Goal: Task Accomplishment & Management: Manage account settings

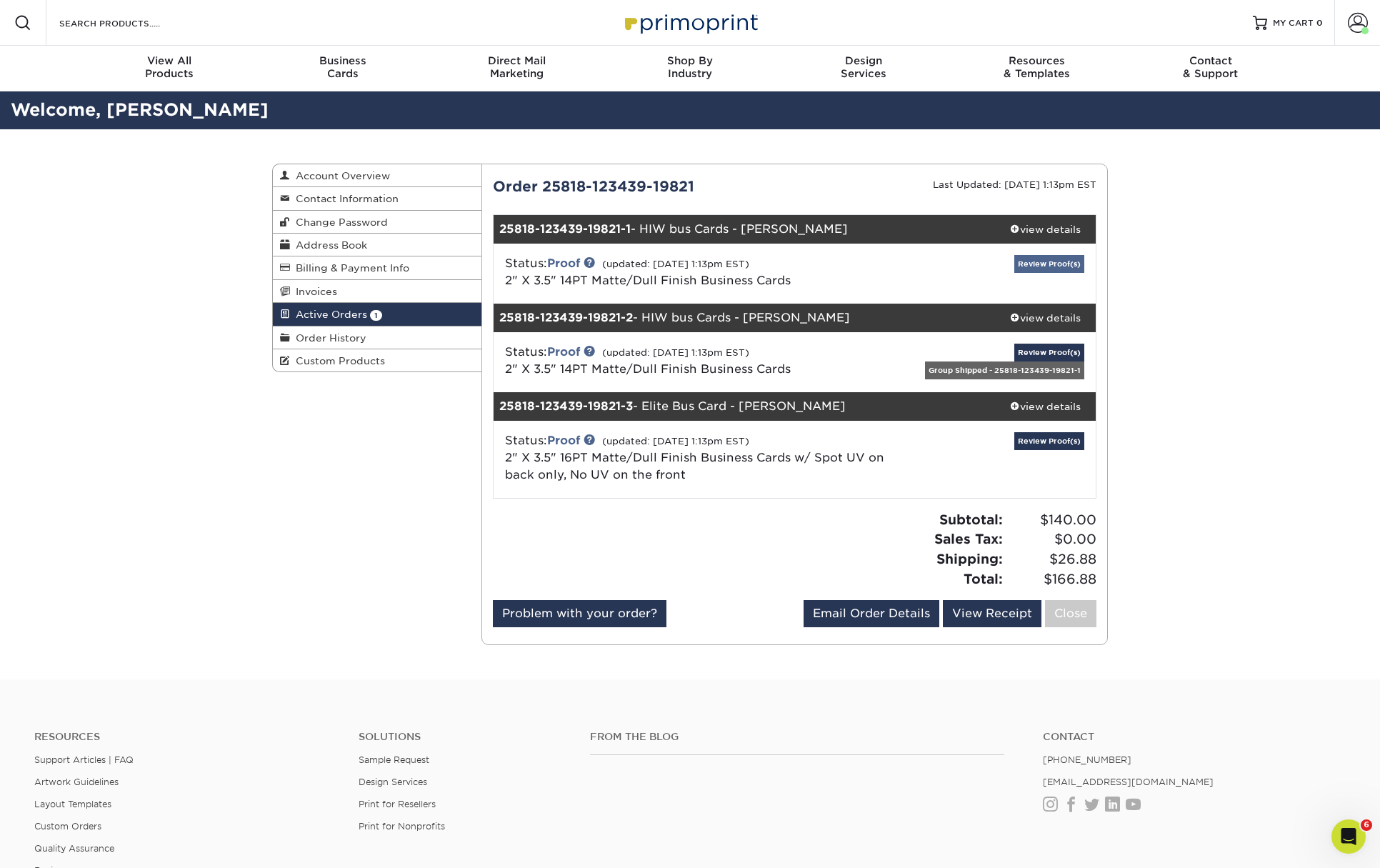
click at [1046, 258] on link "Review Proof(s)" at bounding box center [1049, 264] width 70 height 18
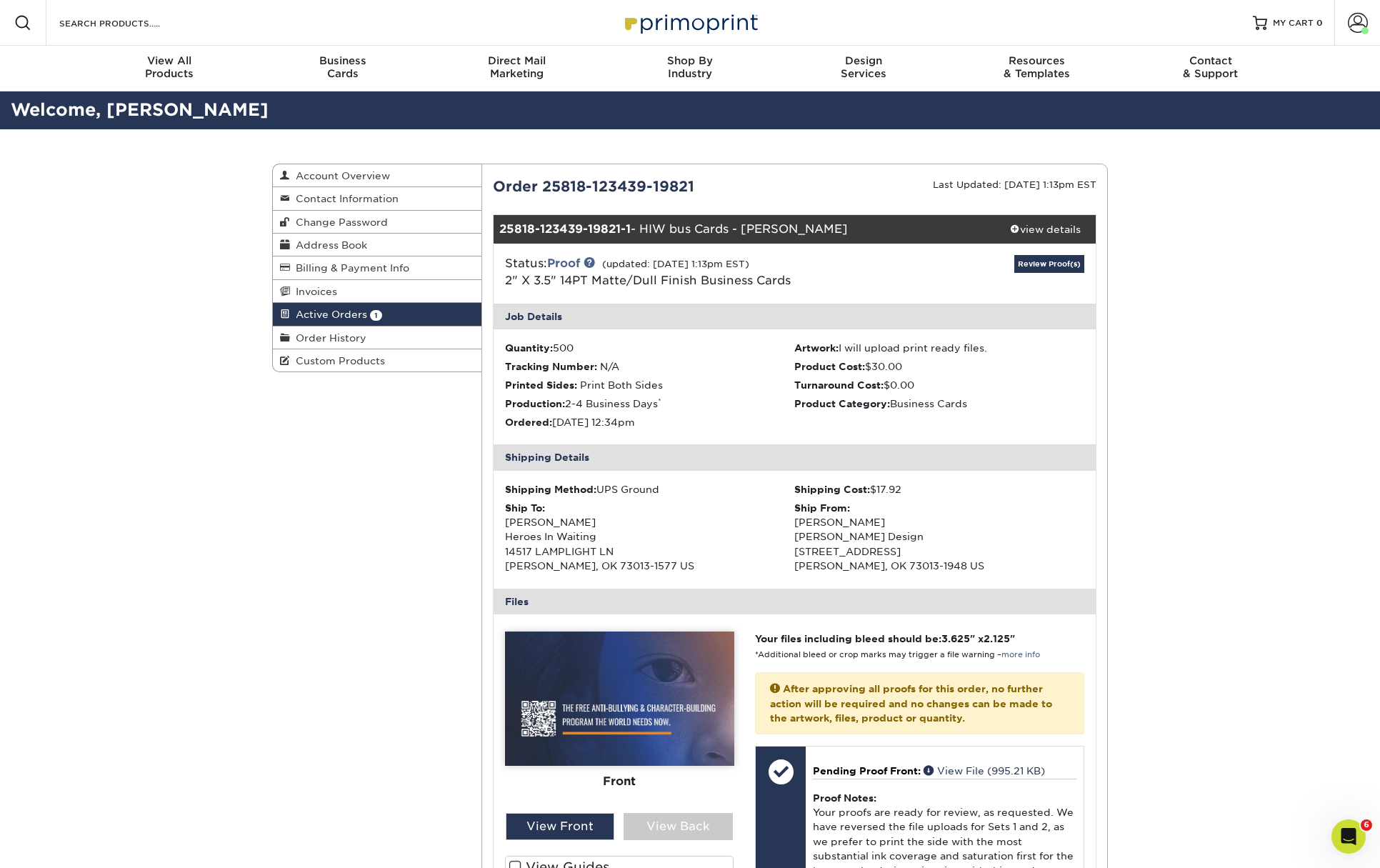
scroll to position [395, 0]
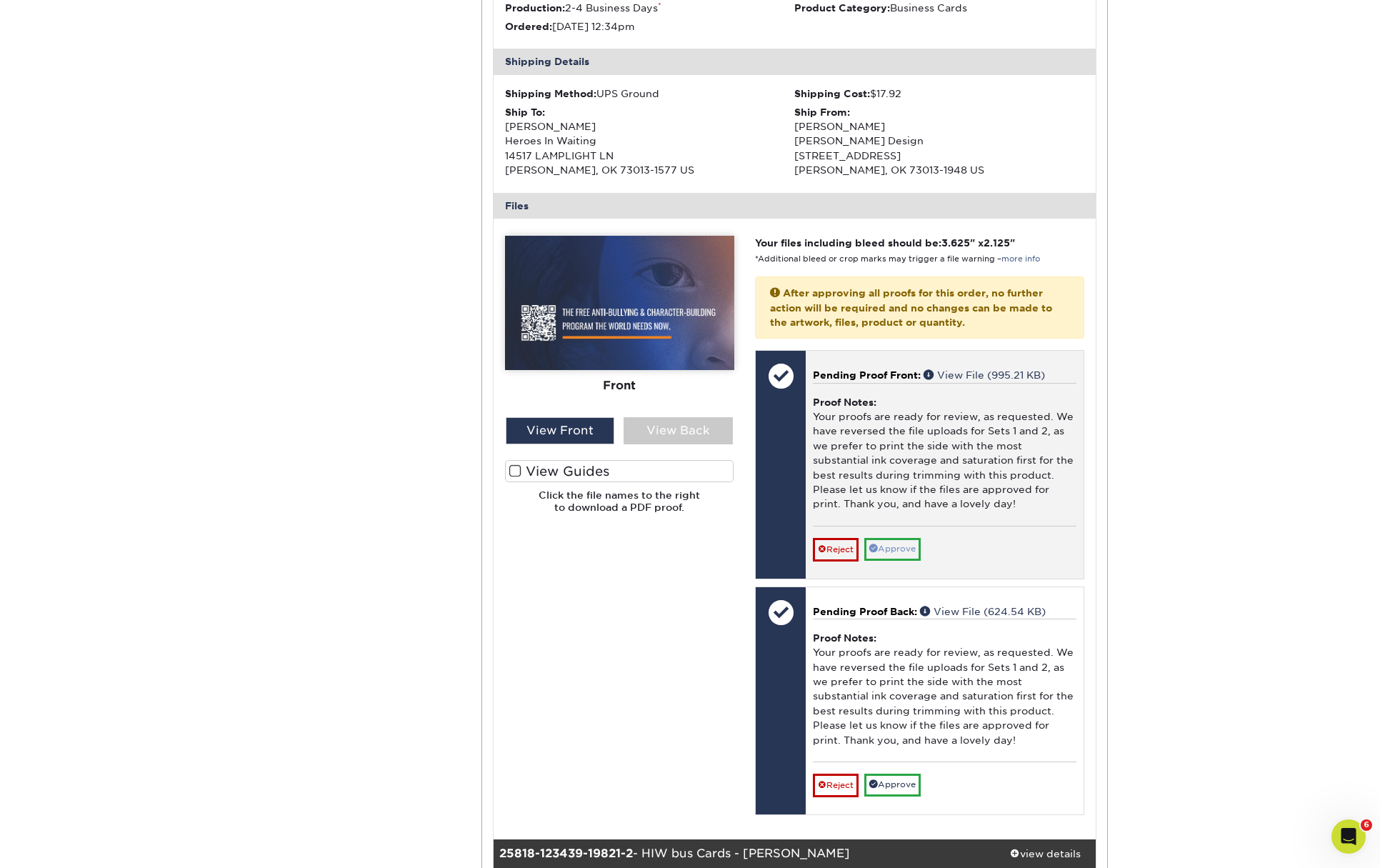
click at [895, 538] on link "Approve" at bounding box center [892, 549] width 56 height 22
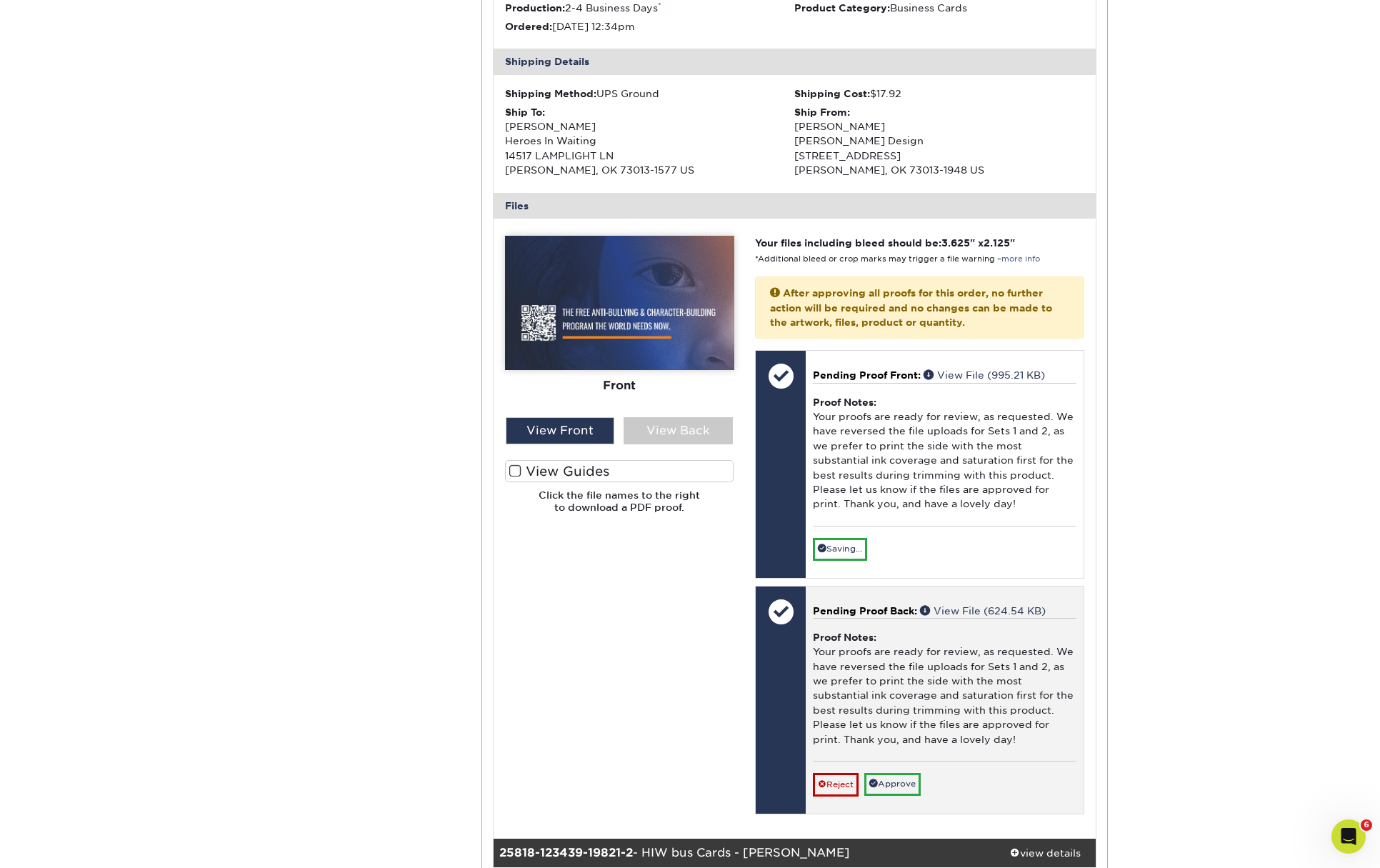
scroll to position [689, 0]
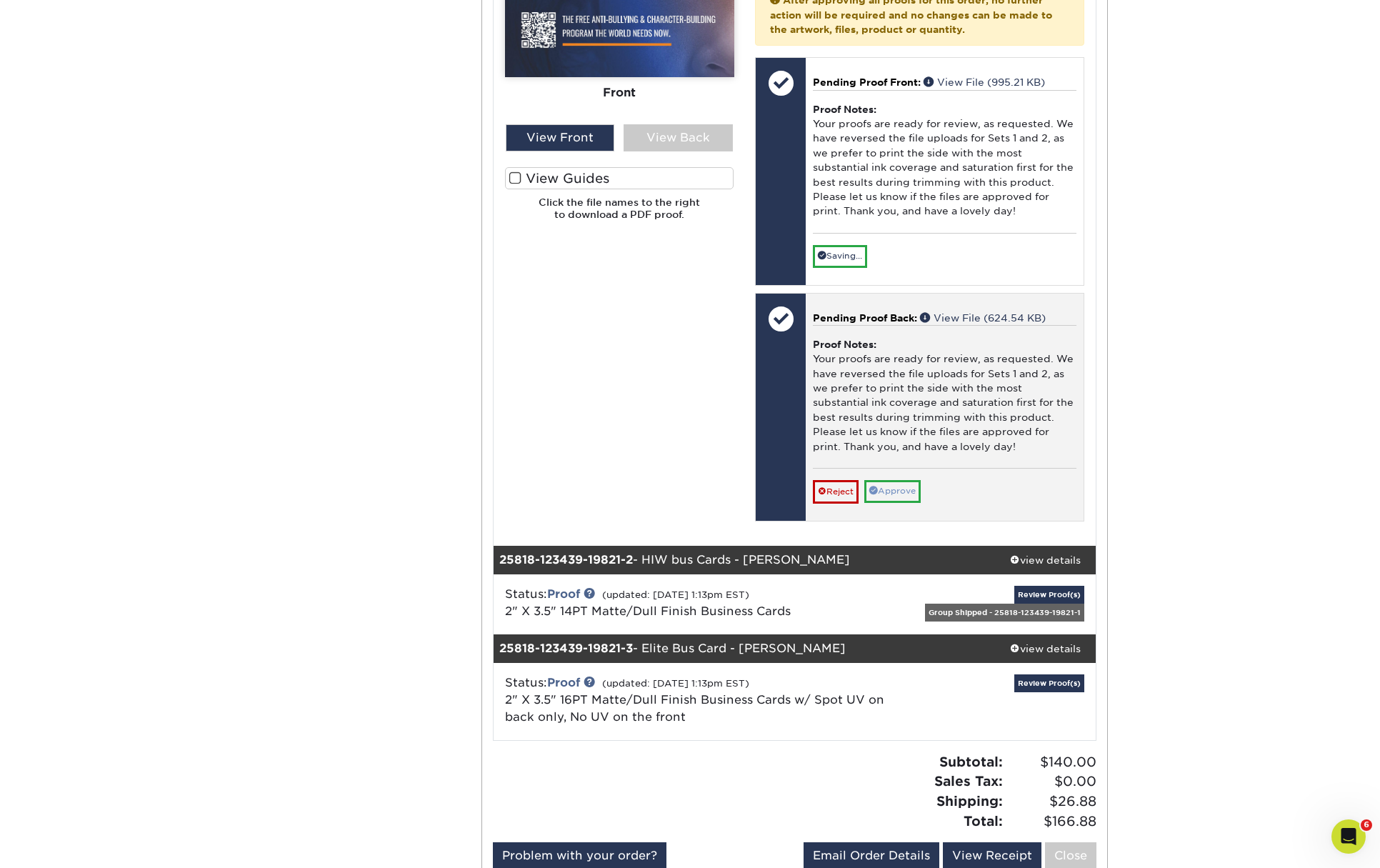
click at [901, 488] on link "Approve" at bounding box center [892, 491] width 56 height 22
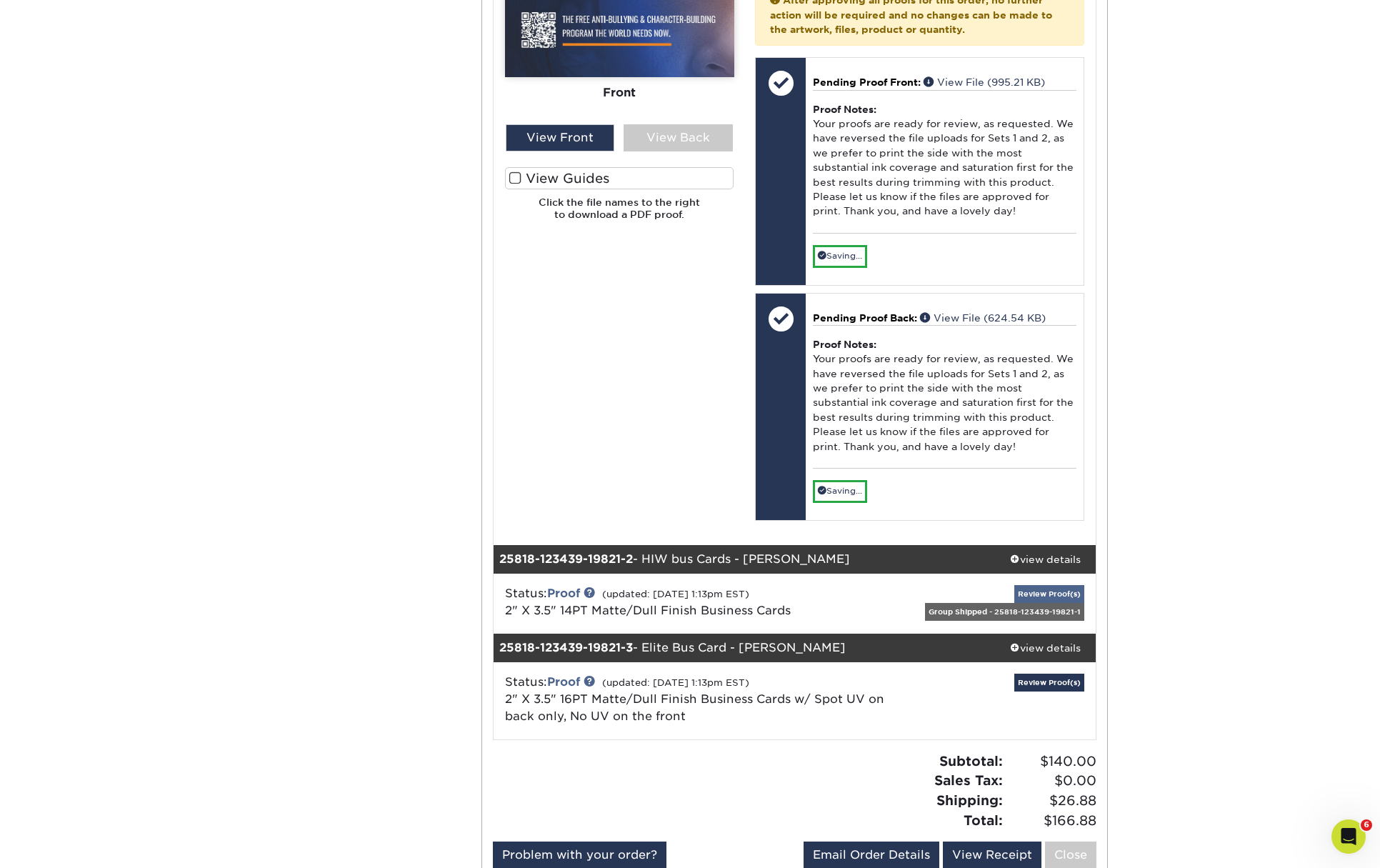
click at [1060, 585] on div "Review Proof(s) Group Shipped - 25818-123439-19821-1" at bounding box center [994, 604] width 200 height 38
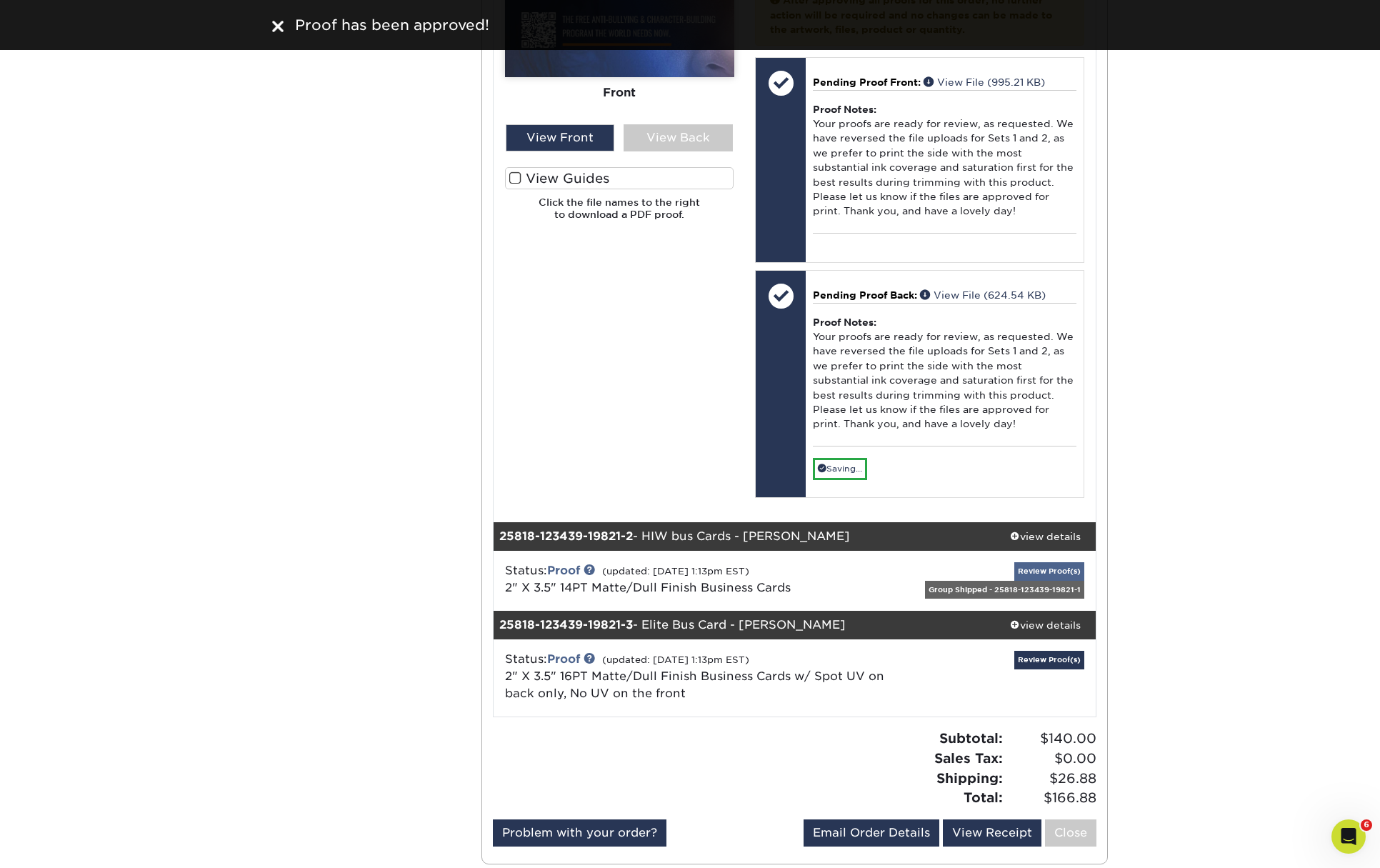
click at [1052, 563] on link "Review Proof(s)" at bounding box center [1049, 571] width 70 height 18
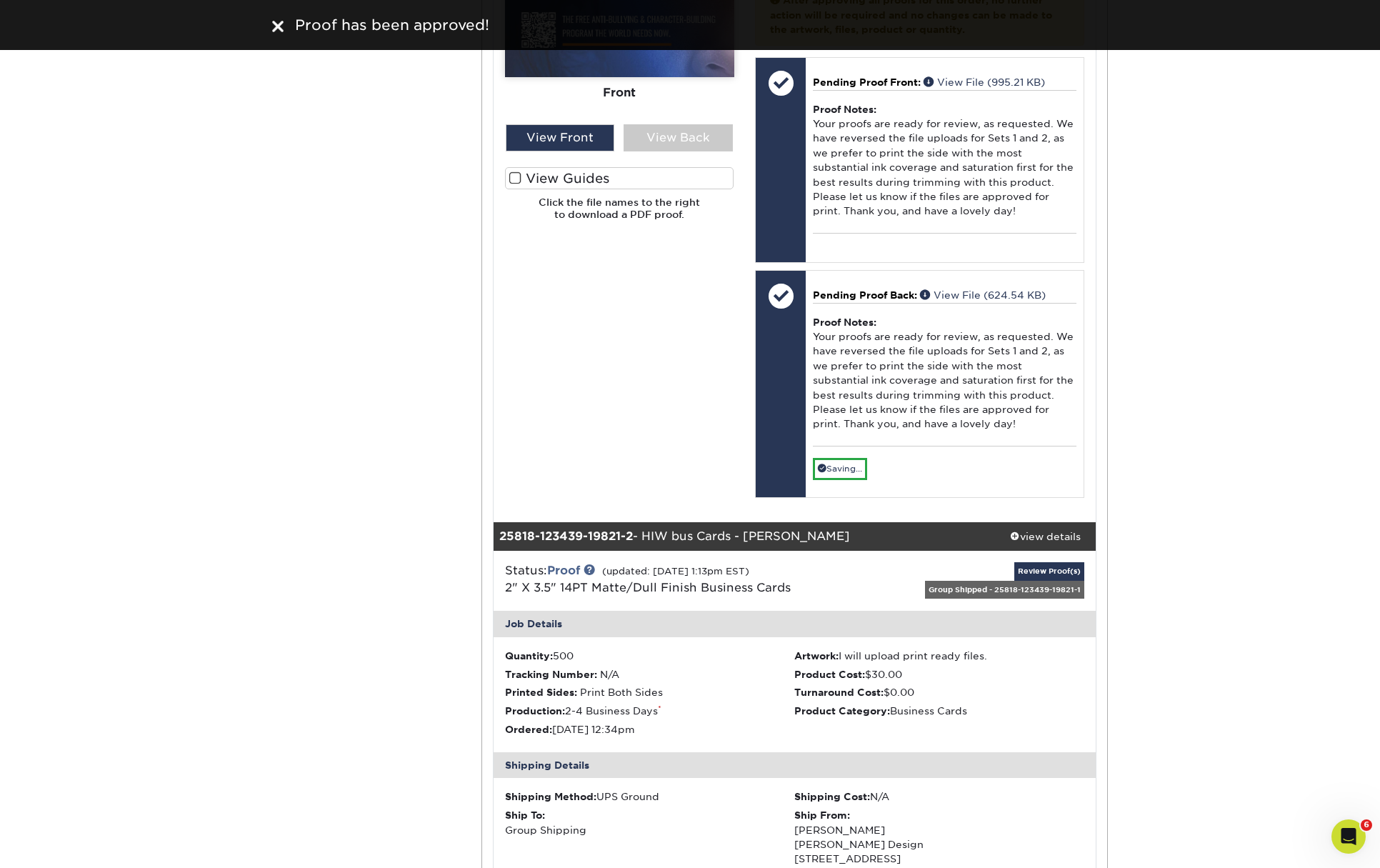
scroll to position [1332, 0]
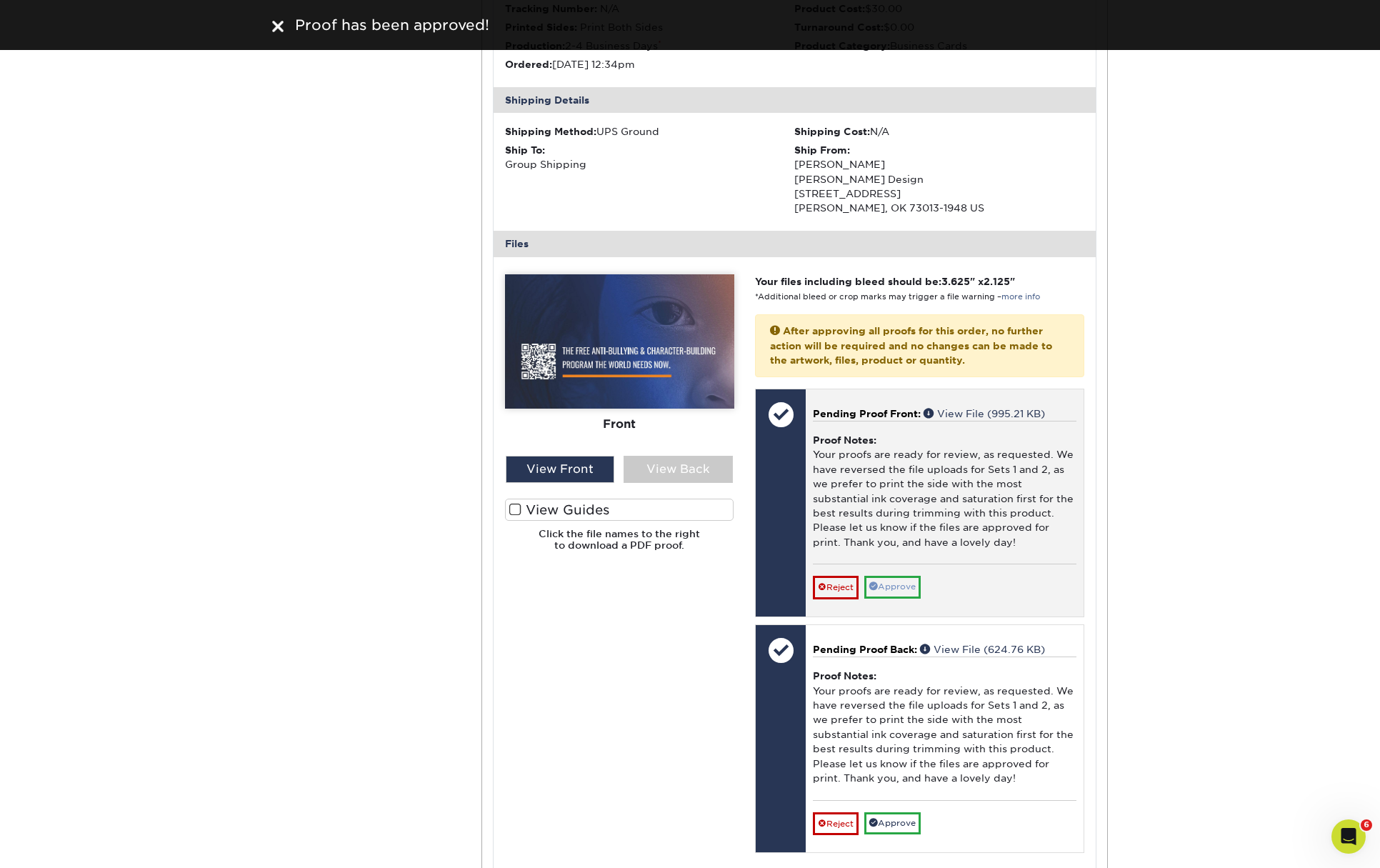
click at [887, 575] on link "Approve" at bounding box center [892, 586] width 56 height 22
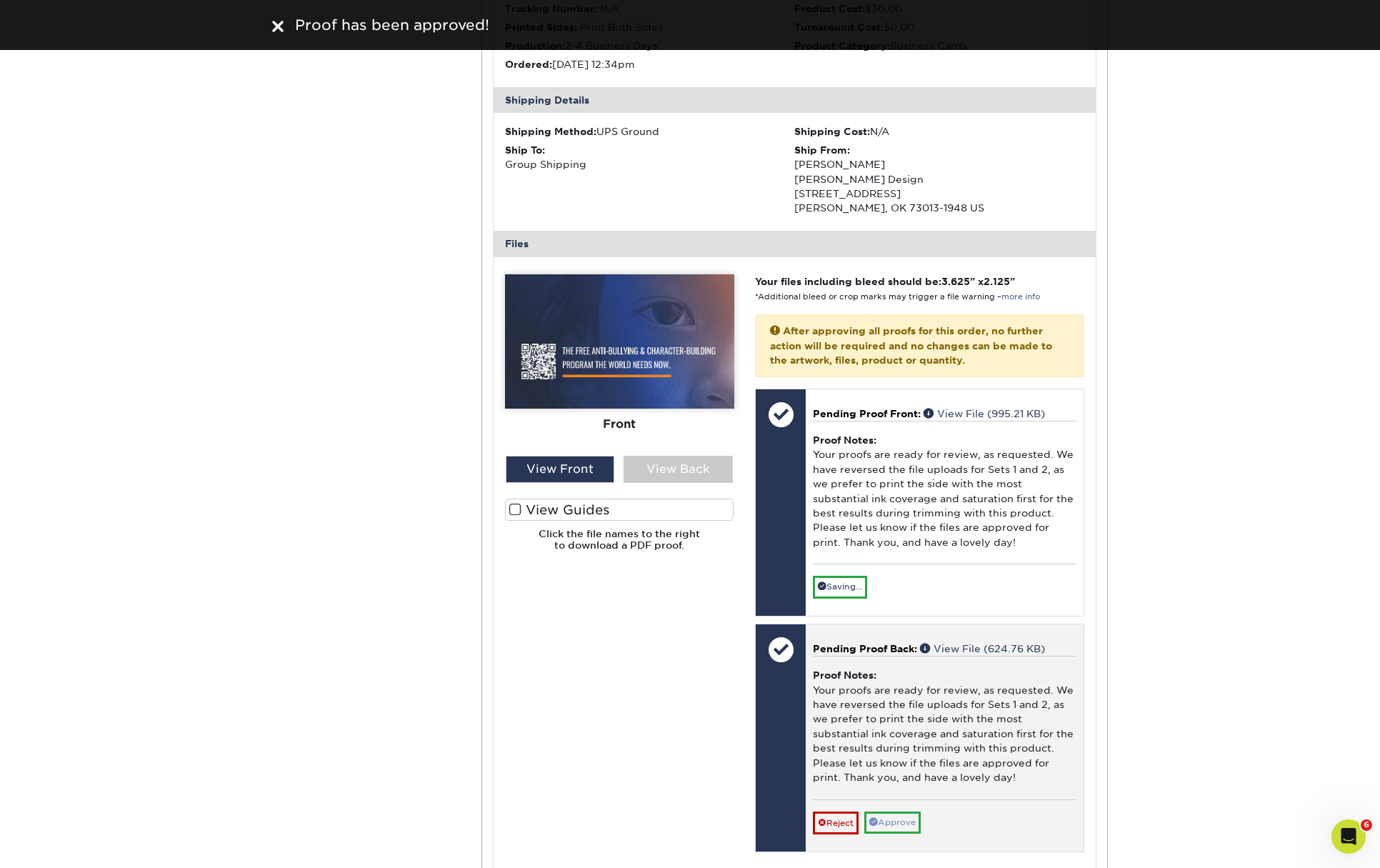
scroll to position [1626, 0]
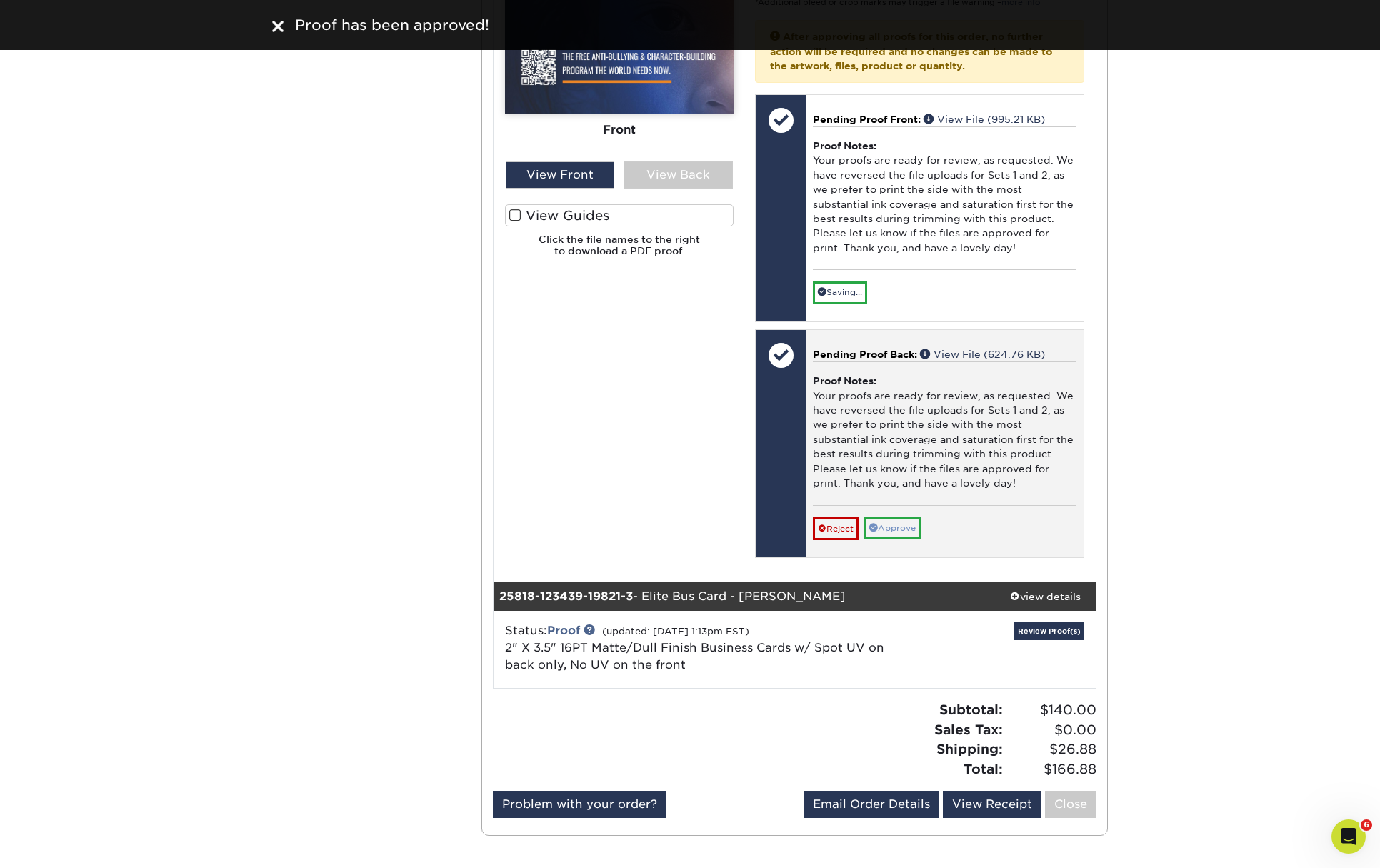
click at [901, 517] on link "Approve" at bounding box center [892, 528] width 56 height 22
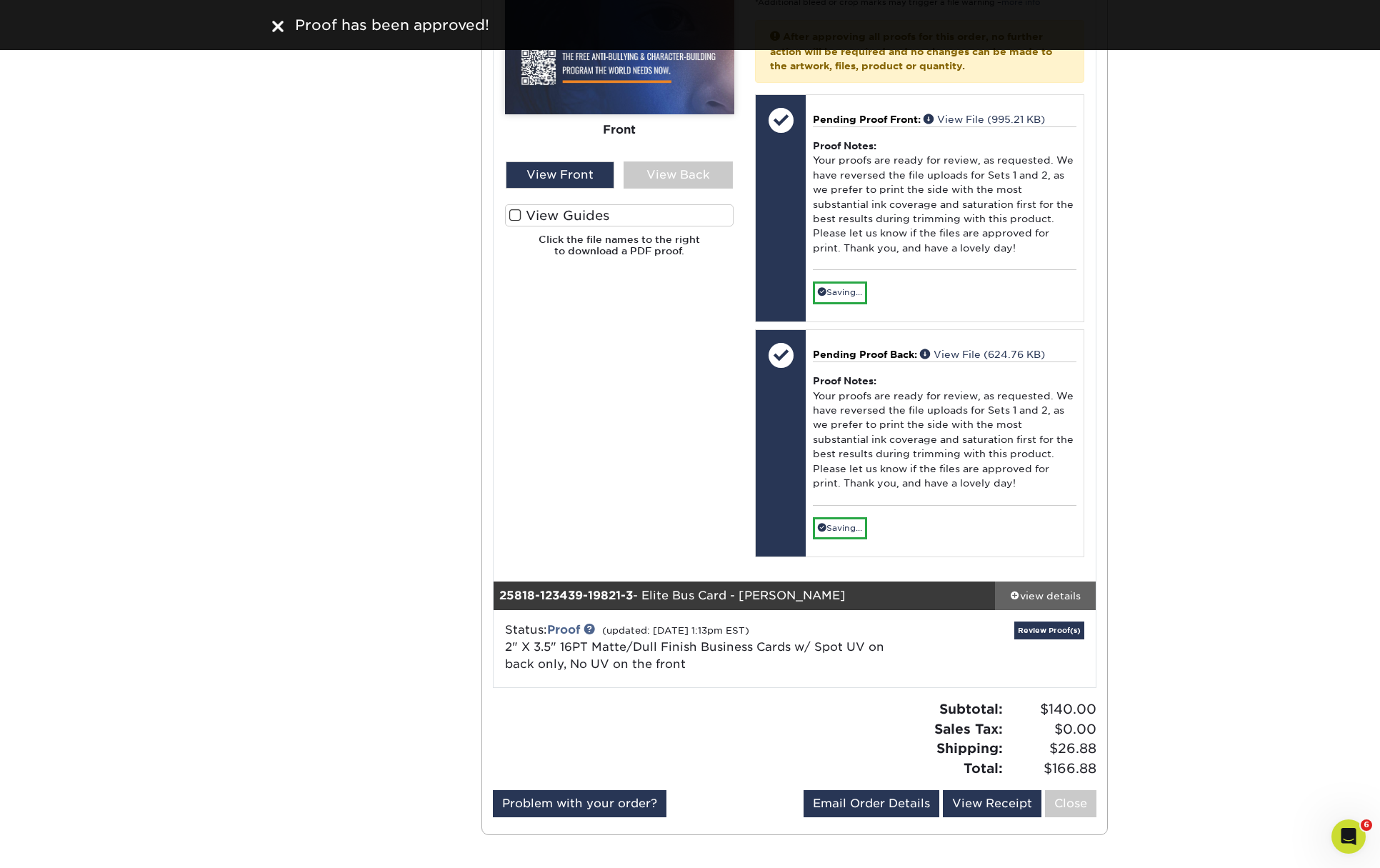
click at [1056, 588] on div "view details" at bounding box center [1046, 595] width 101 height 14
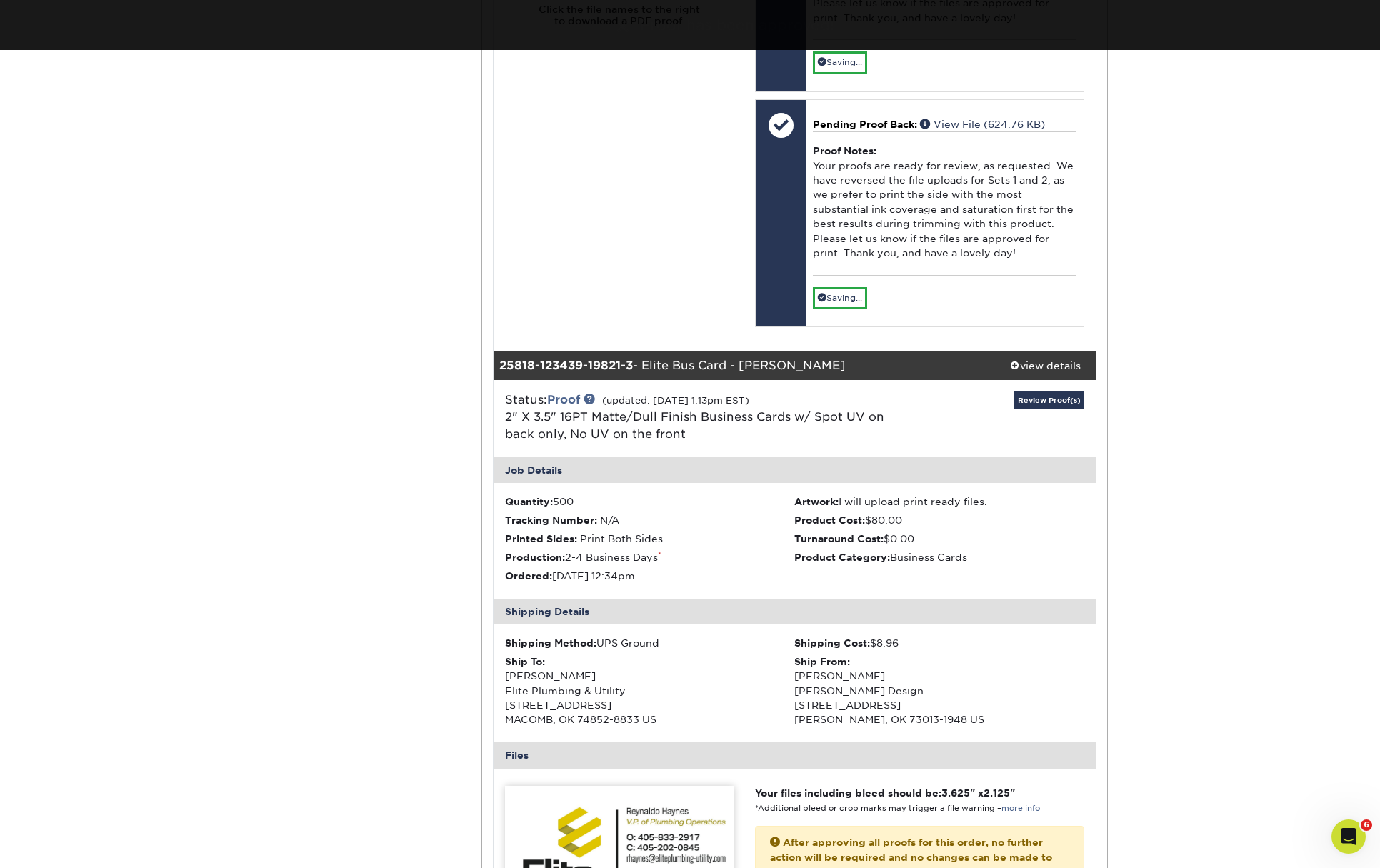
scroll to position [2173, 0]
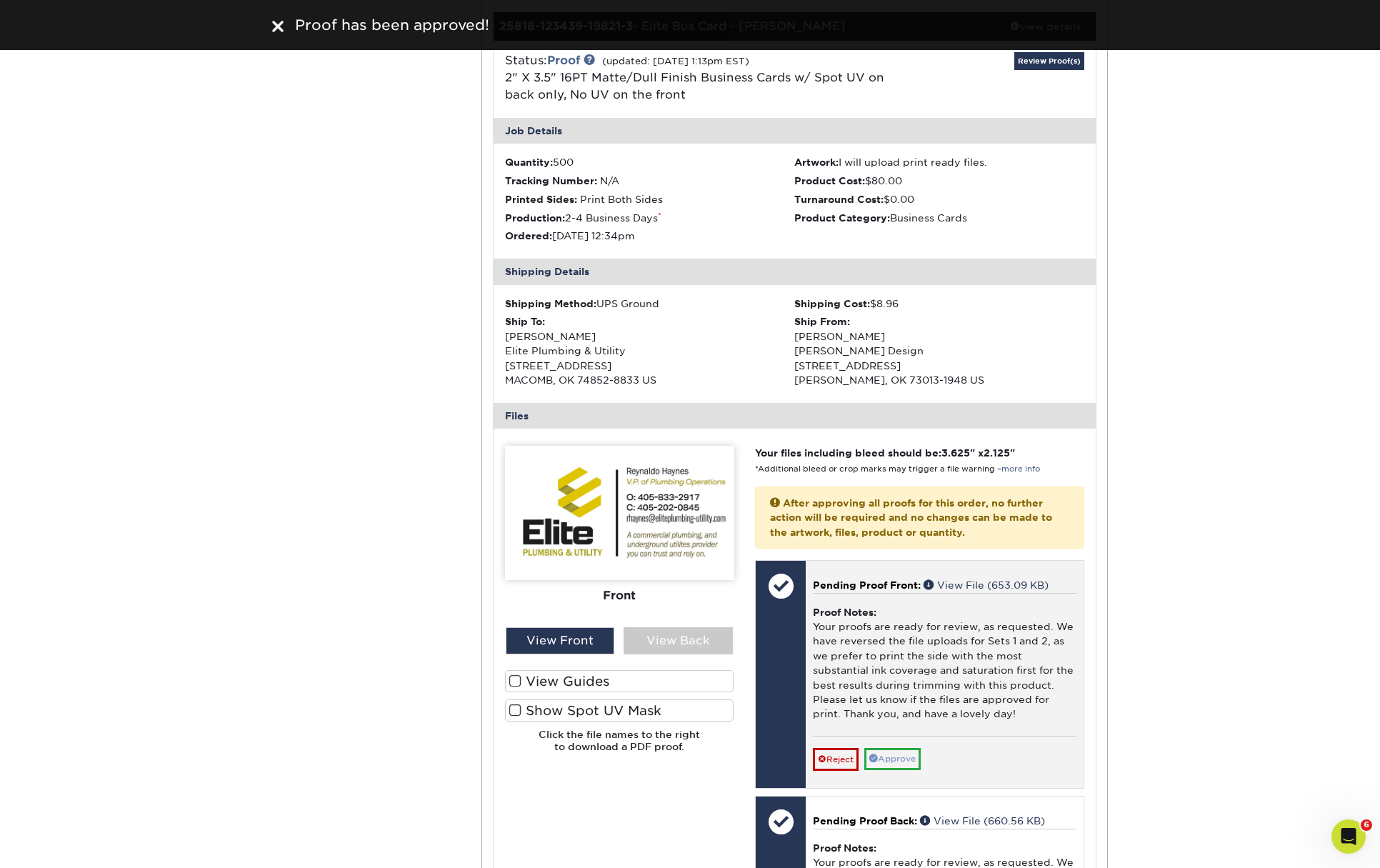
click at [890, 729] on div "Pending Proof Front: View File (653.09 KB) Proof Notes: Your proofs are ready f…" at bounding box center [944, 674] width 278 height 227
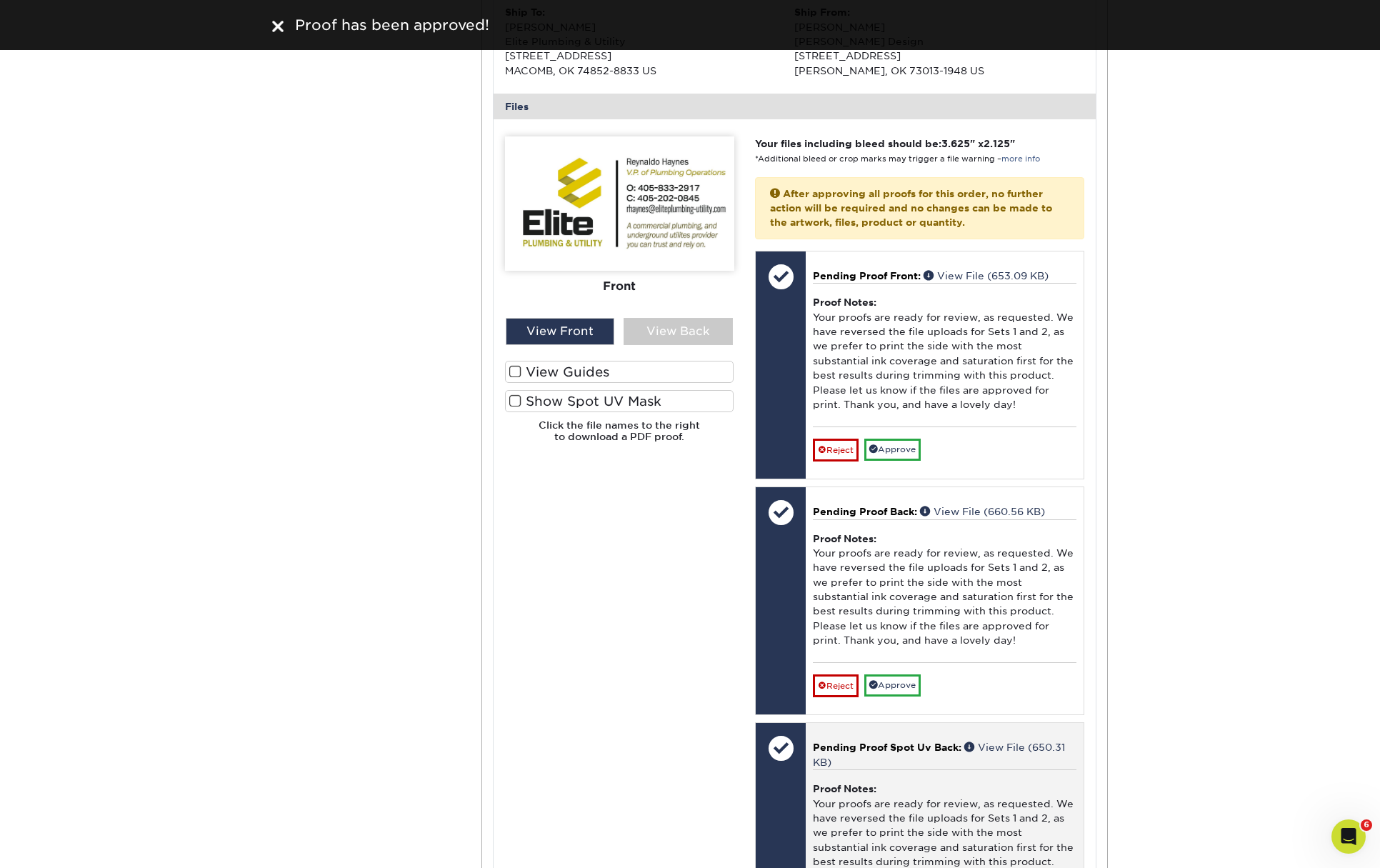
scroll to position [2566, 0]
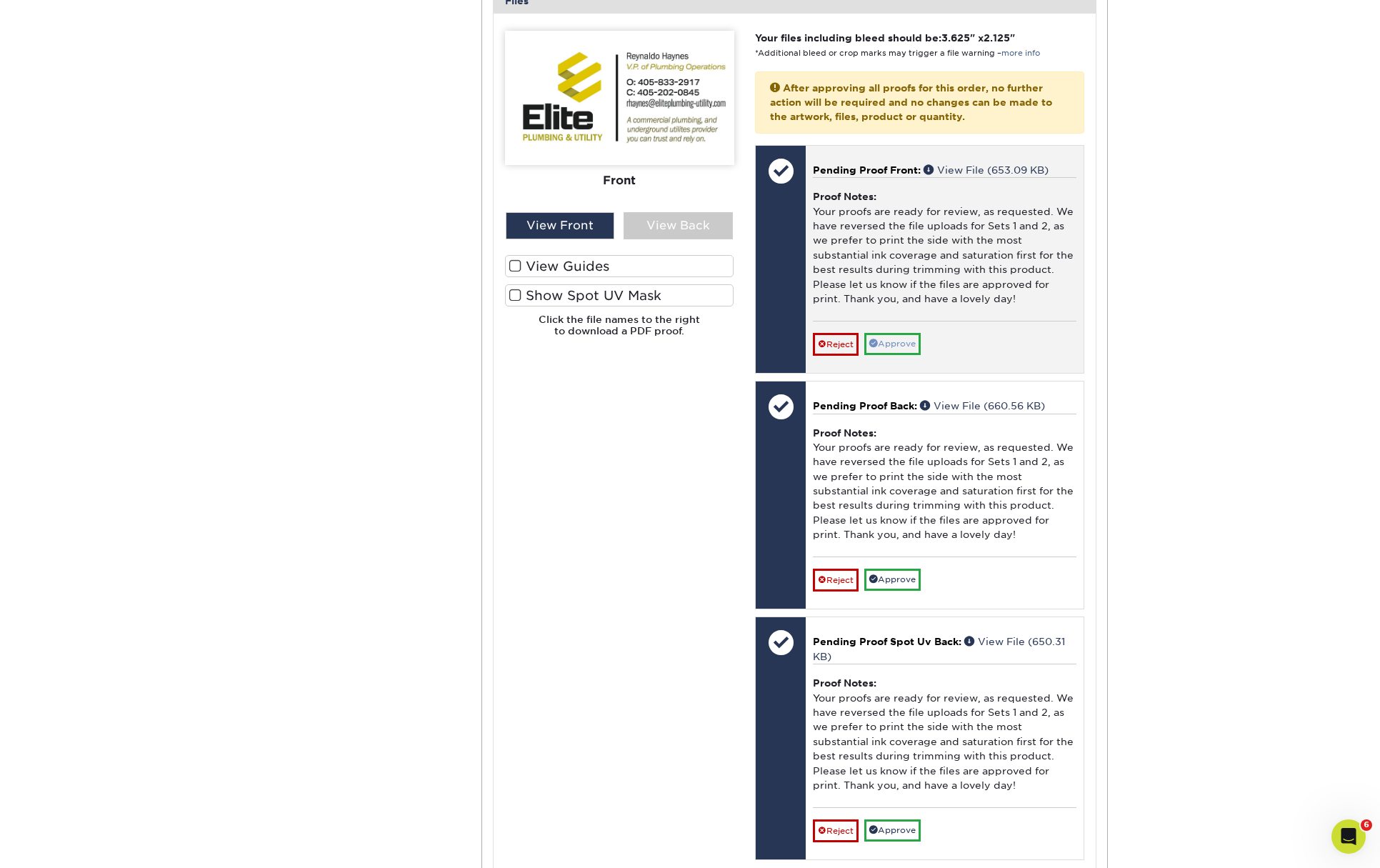
click at [903, 333] on link "Approve" at bounding box center [892, 344] width 56 height 22
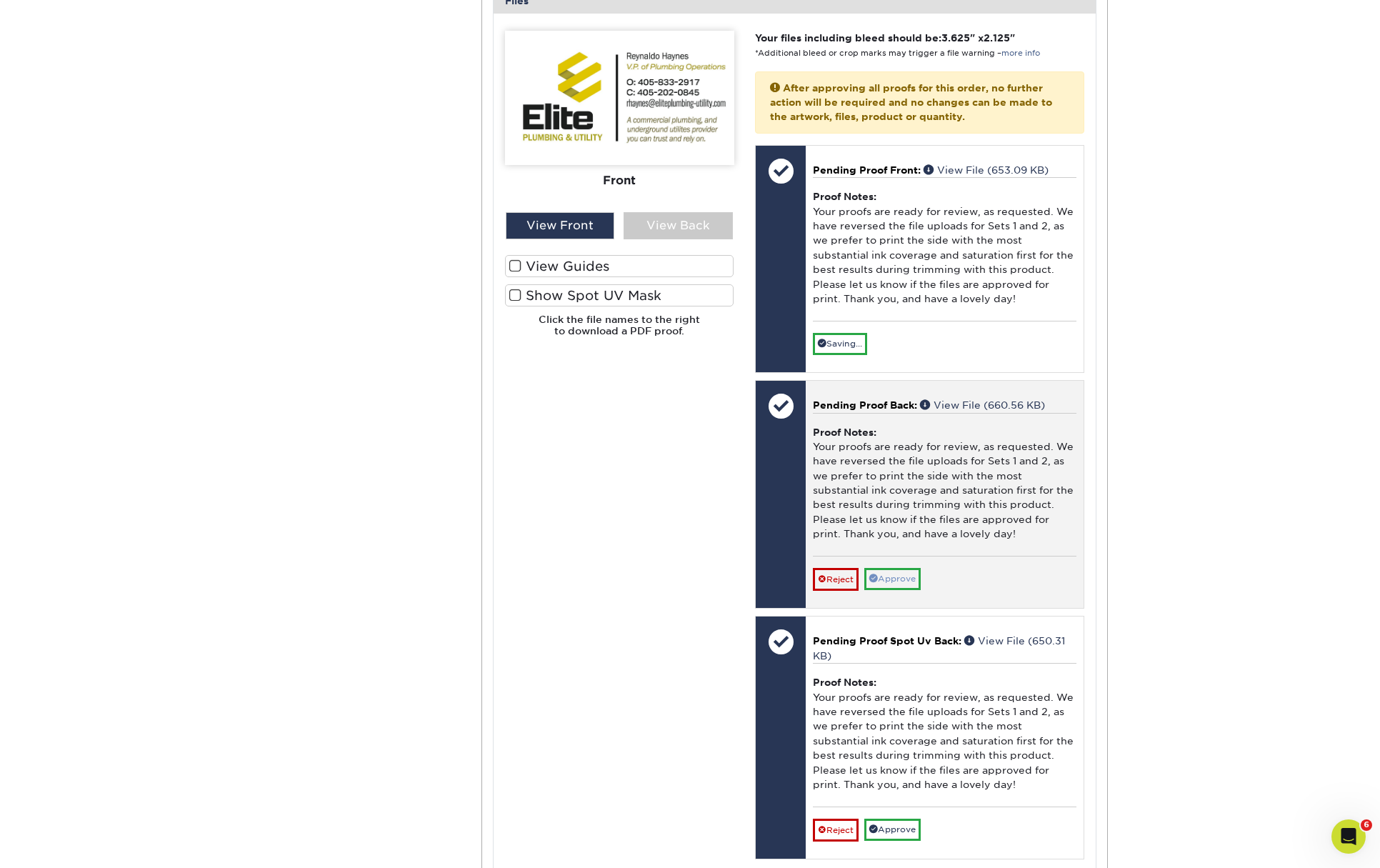
click at [915, 567] on link "Approve" at bounding box center [892, 578] width 56 height 22
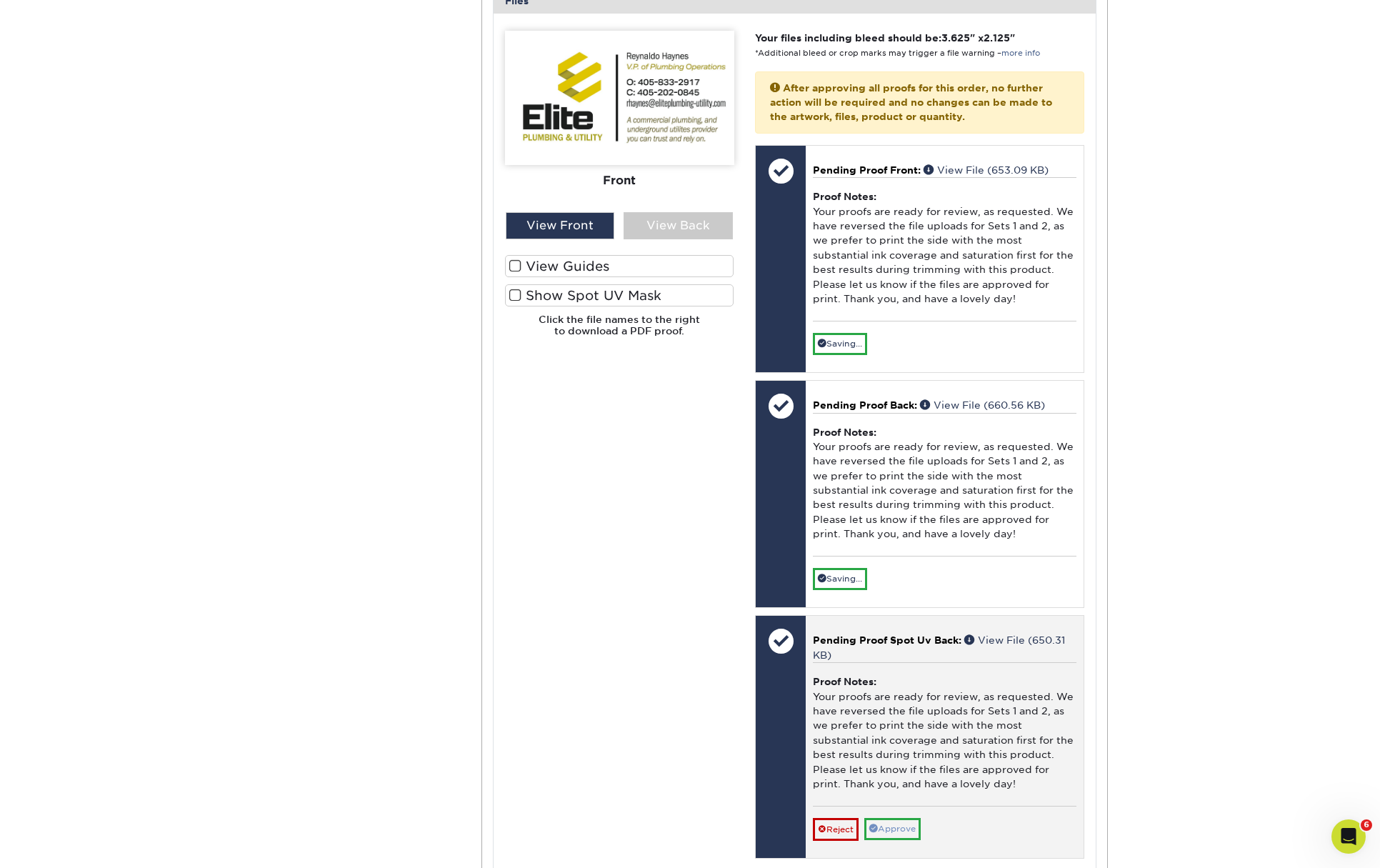
click at [906, 818] on link "Approve" at bounding box center [892, 828] width 56 height 22
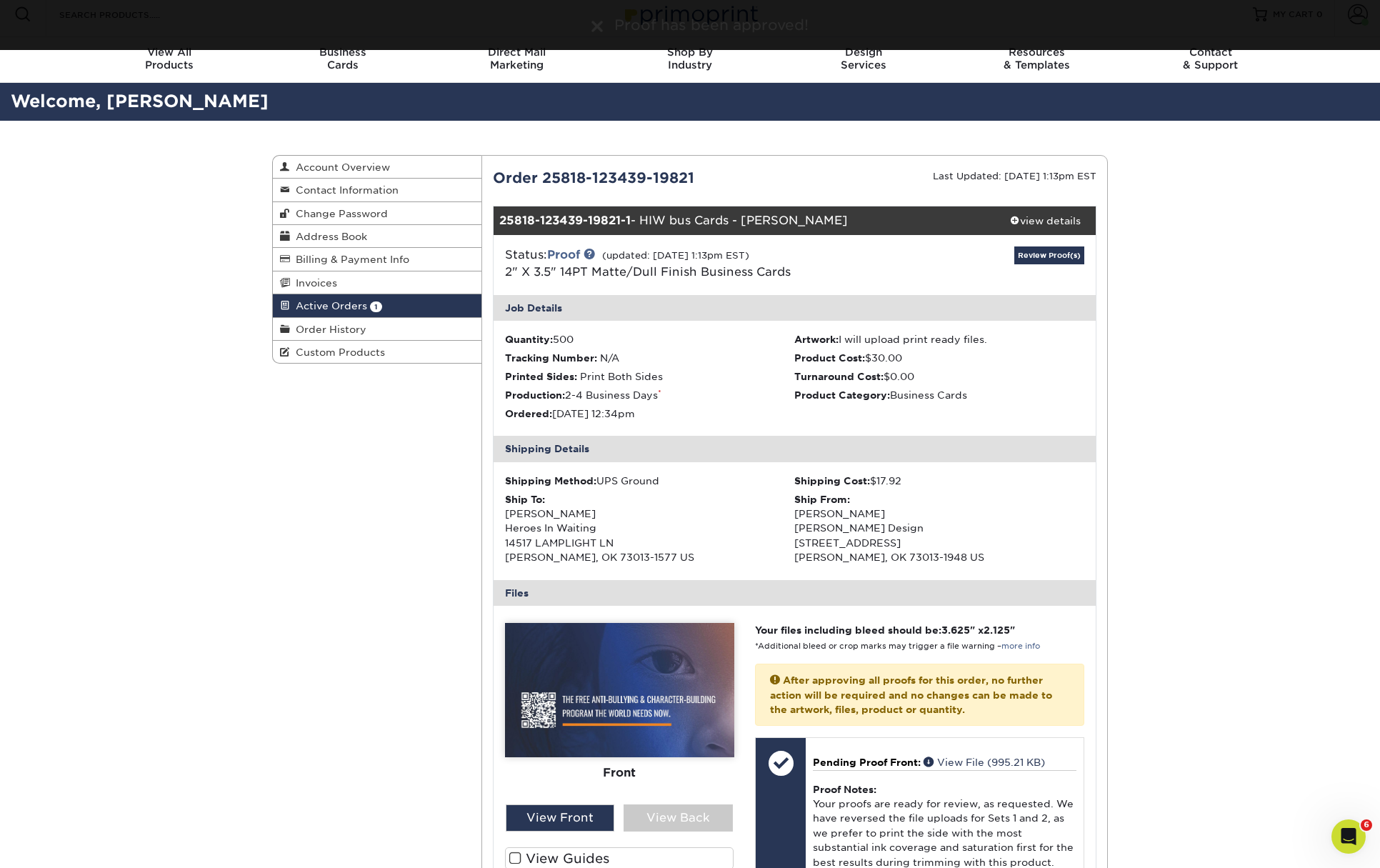
scroll to position [398, 0]
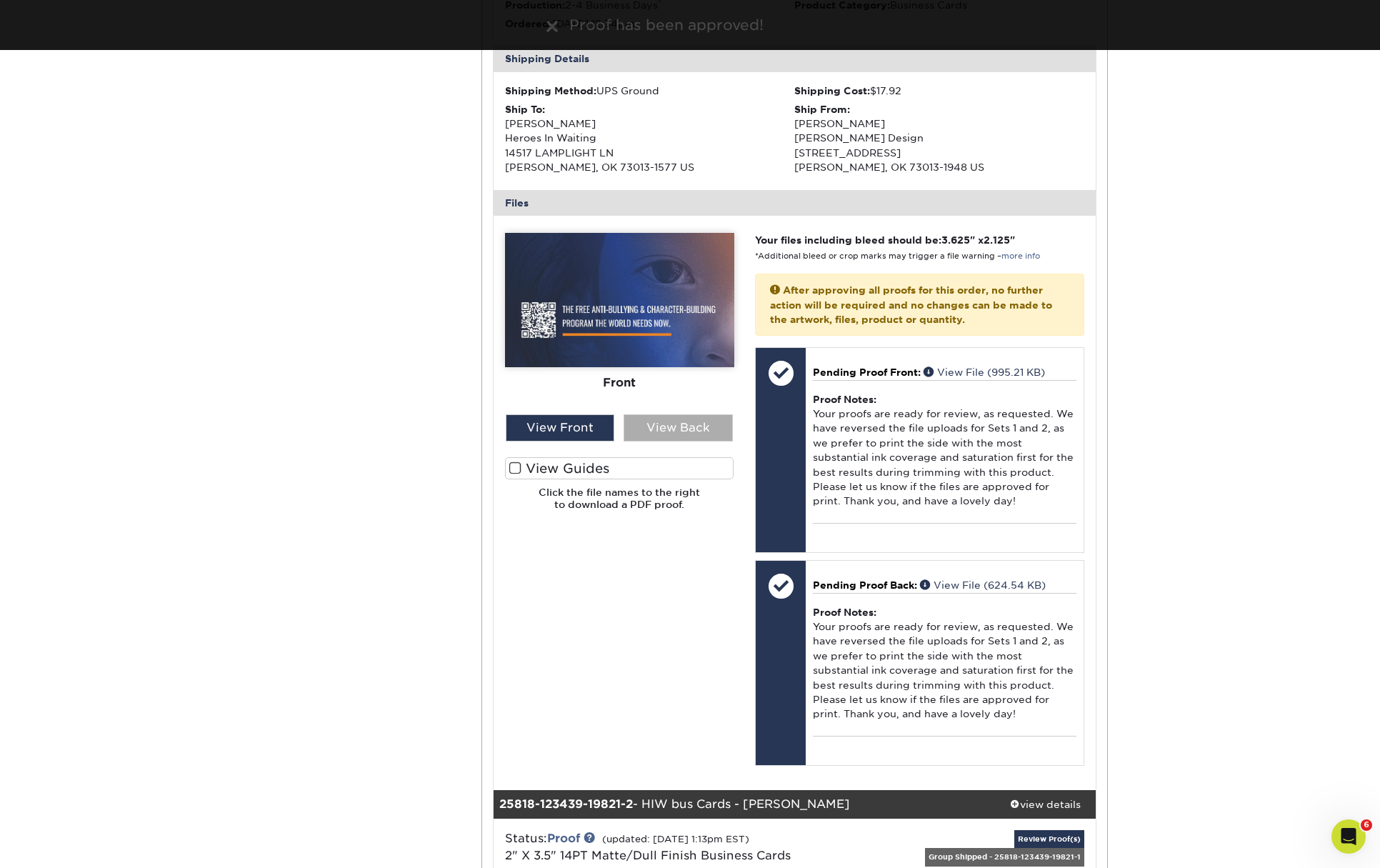
click at [642, 420] on div "View Back" at bounding box center [678, 427] width 110 height 27
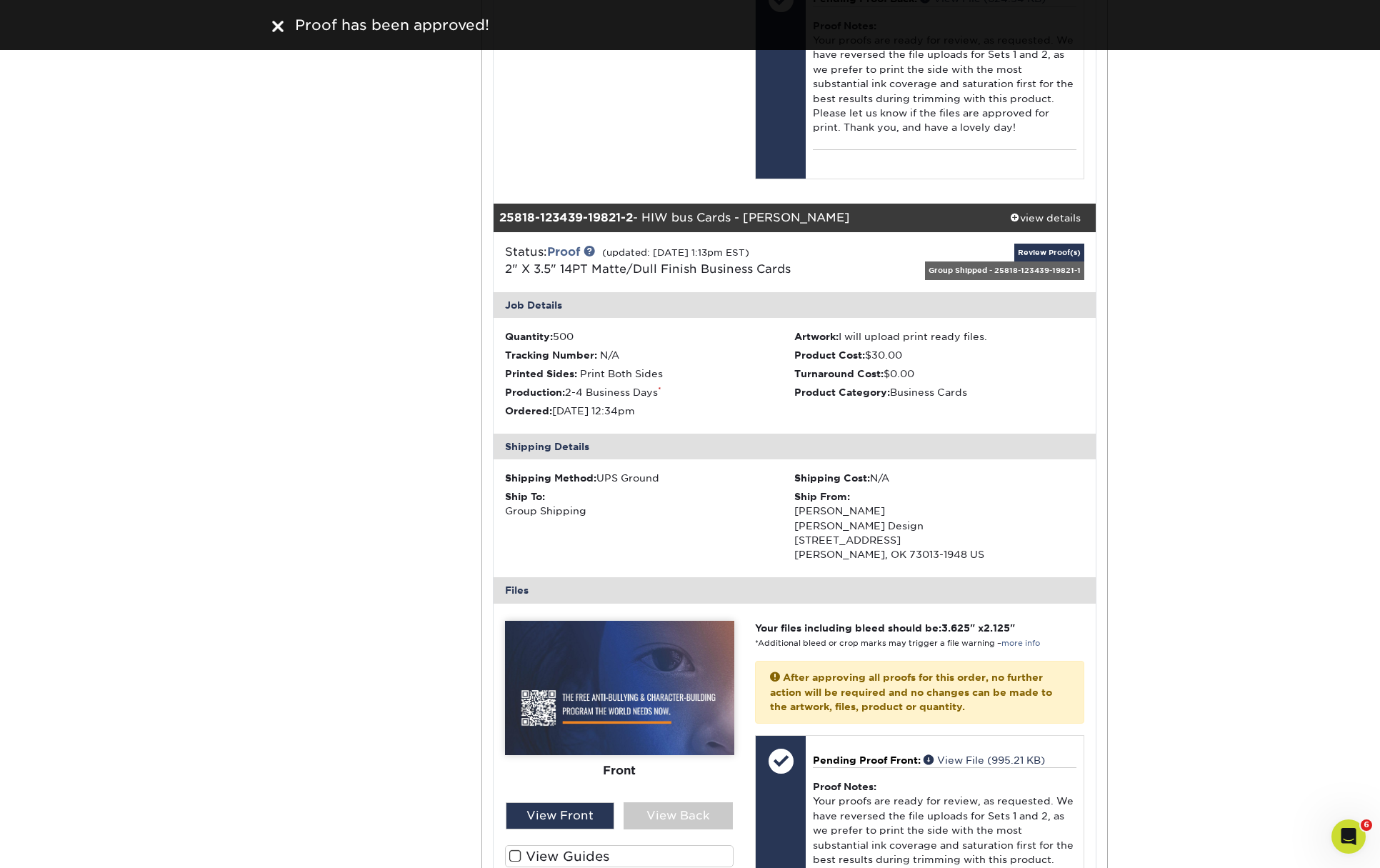
scroll to position [1196, 0]
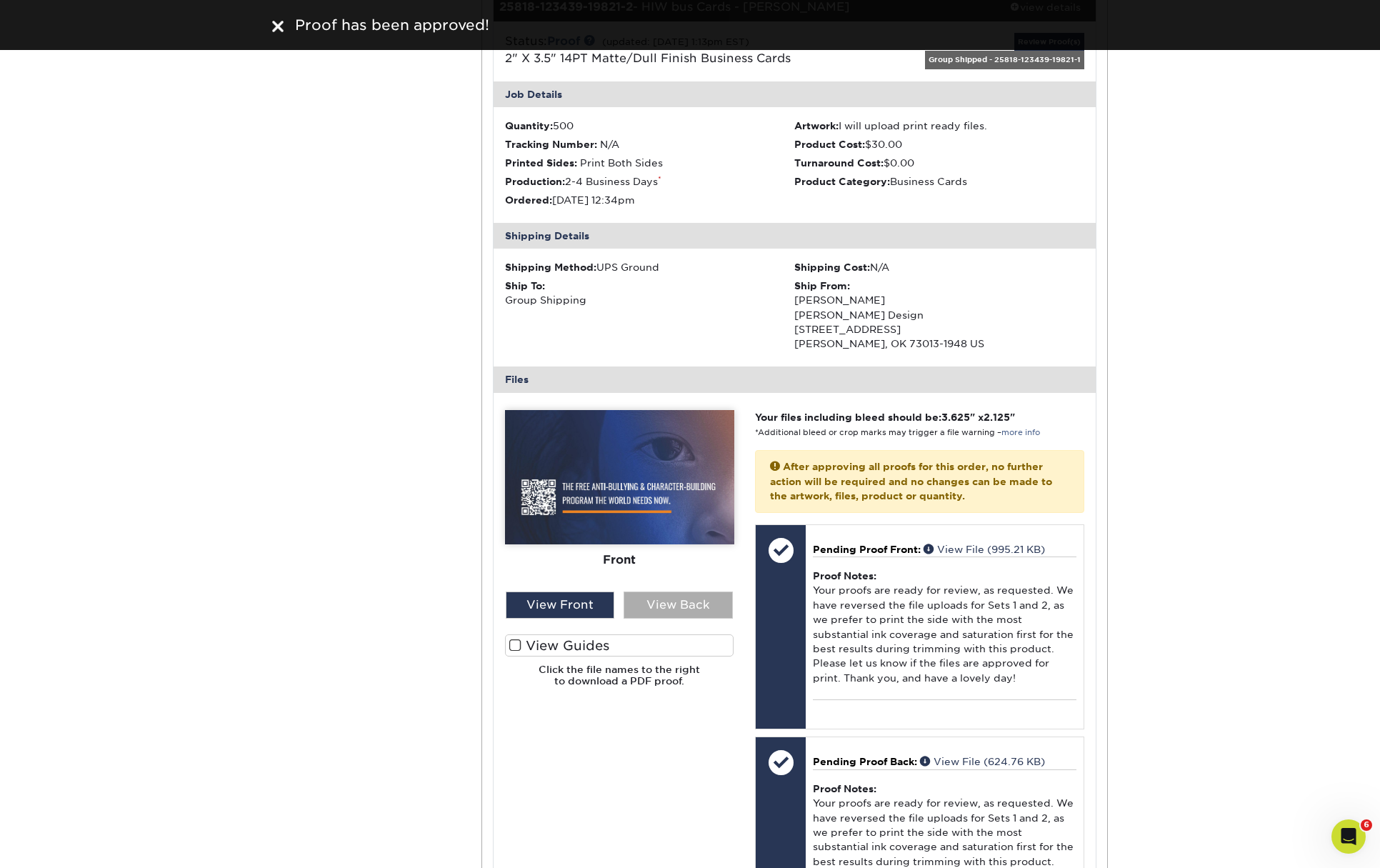
click at [648, 591] on div "View Back" at bounding box center [678, 604] width 110 height 27
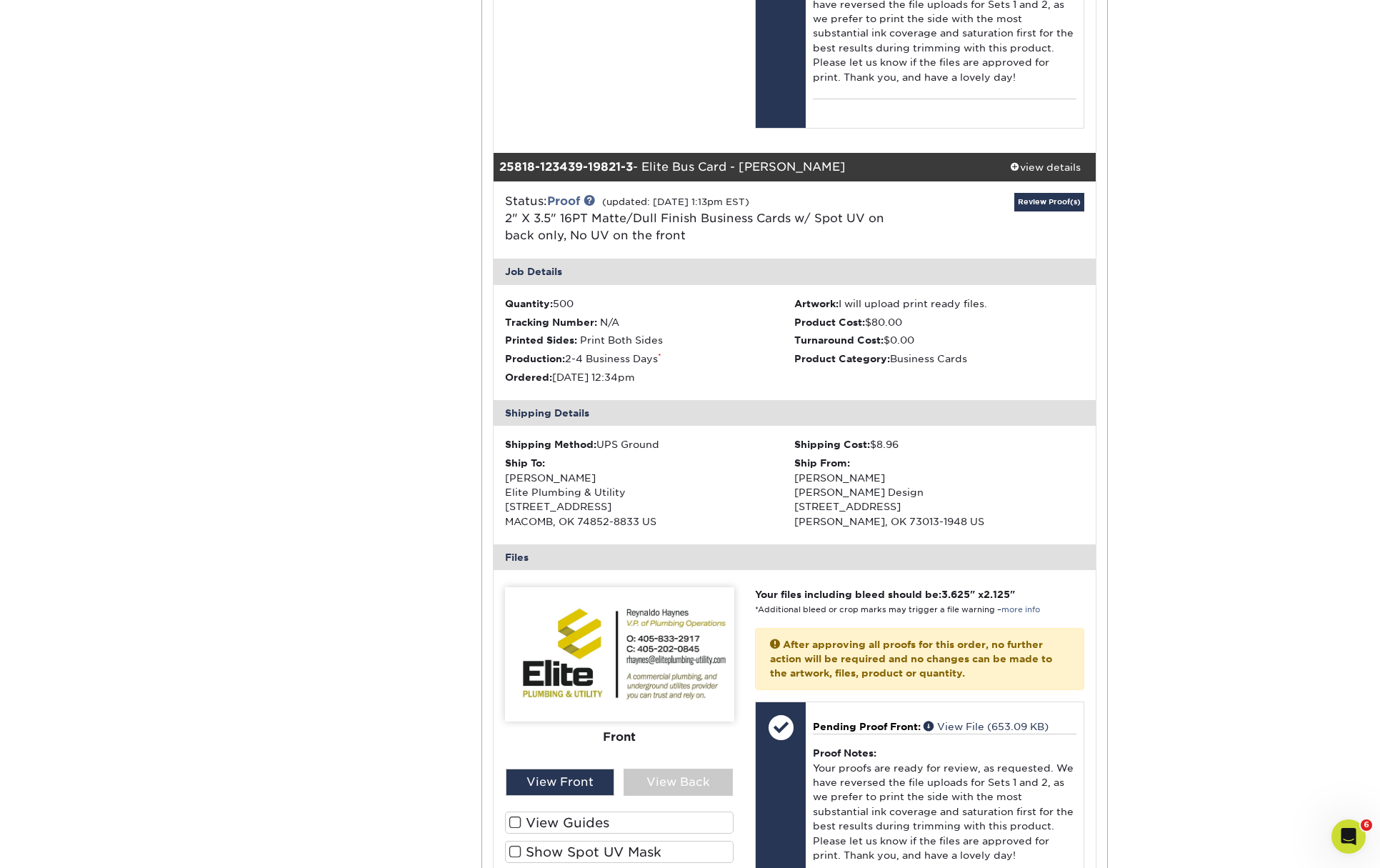
scroll to position [2221, 0]
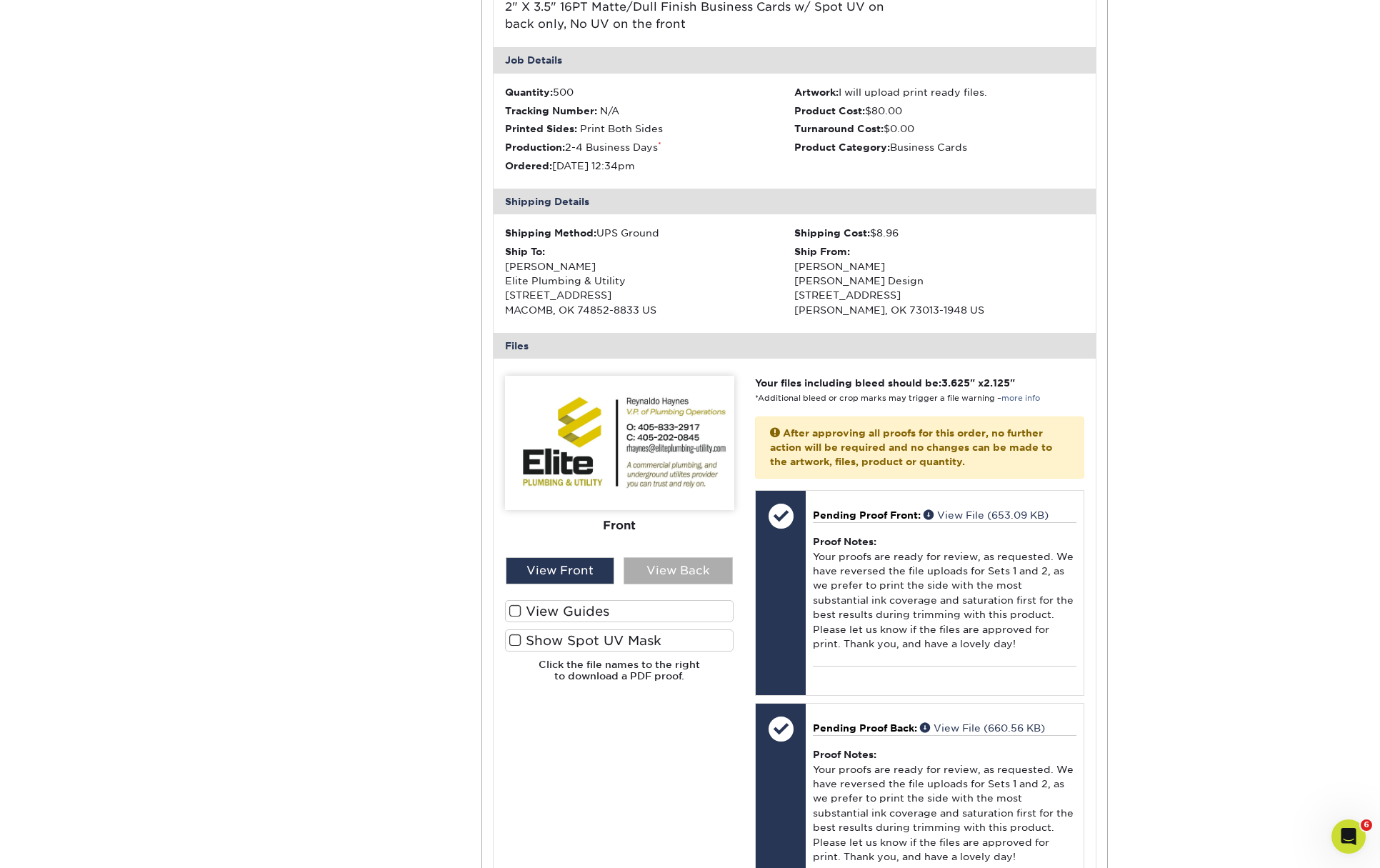
click at [667, 558] on div "View Back" at bounding box center [678, 570] width 110 height 27
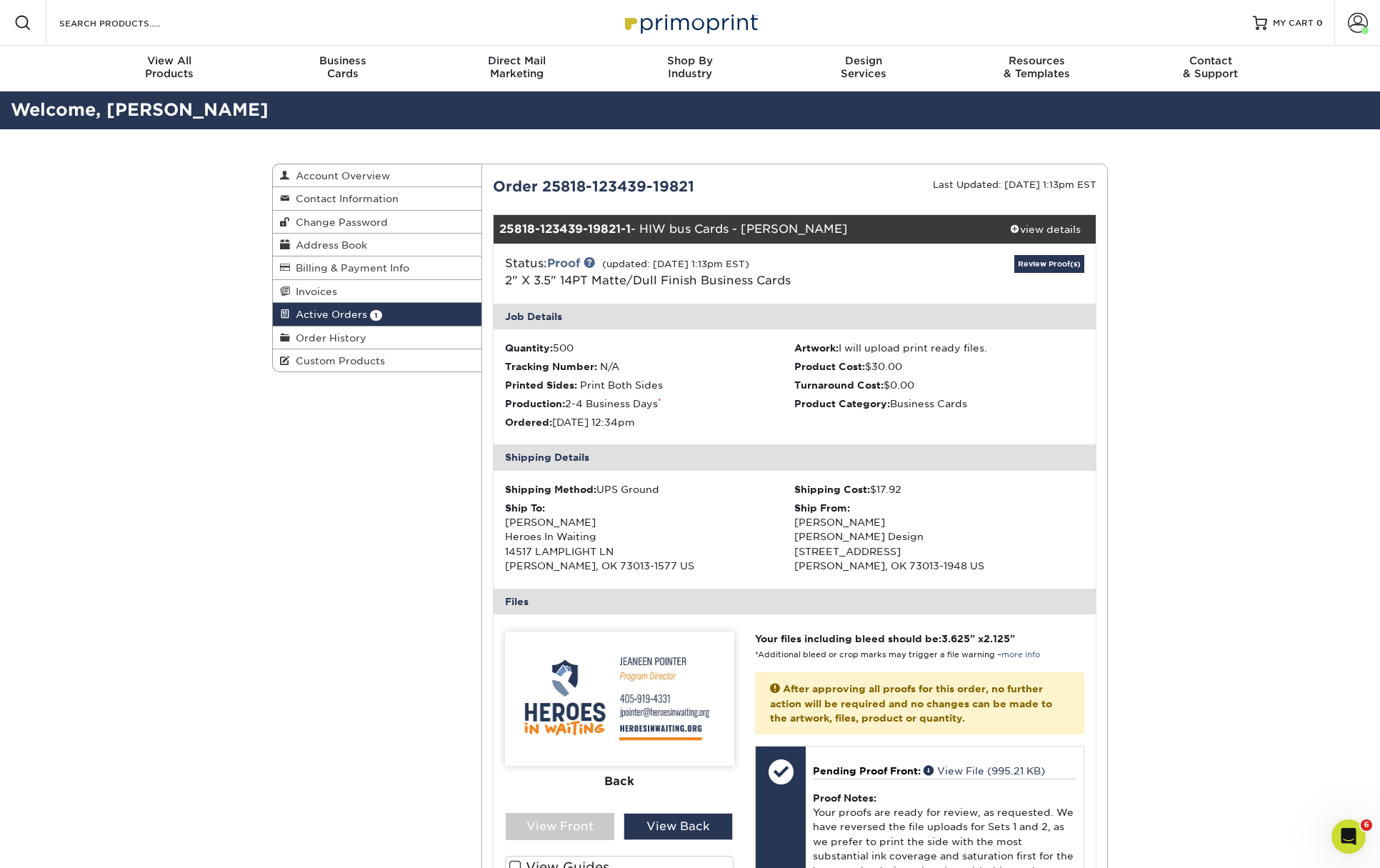
scroll to position [213, 0]
